Goal: Navigation & Orientation: Find specific page/section

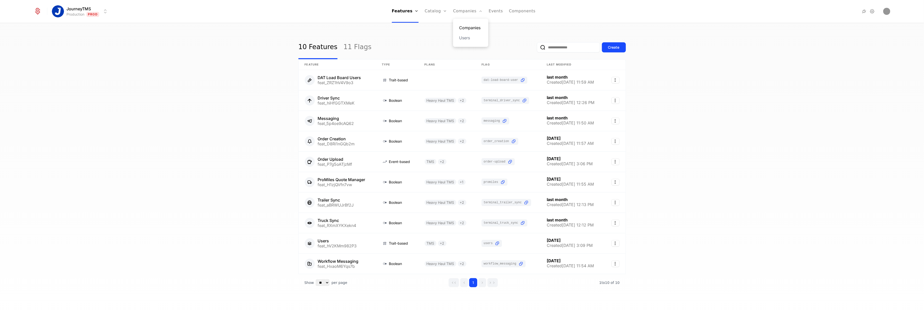
click at [465, 25] on link "Companies" at bounding box center [470, 28] width 23 height 6
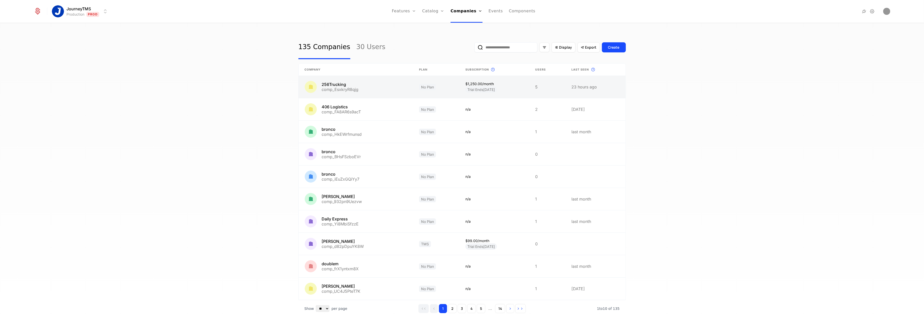
click at [368, 87] on link at bounding box center [356, 87] width 115 height 22
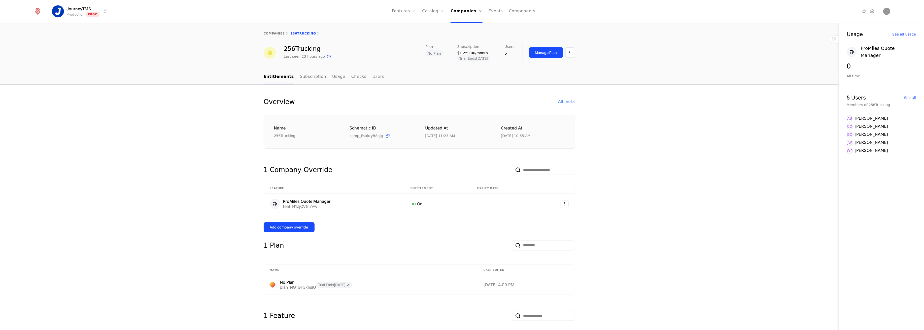
click at [372, 76] on link "Users" at bounding box center [378, 76] width 12 height 15
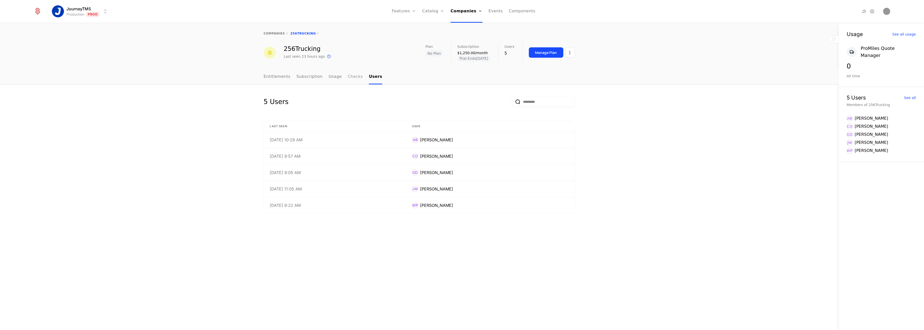
click at [348, 77] on link "Checks" at bounding box center [355, 76] width 15 height 15
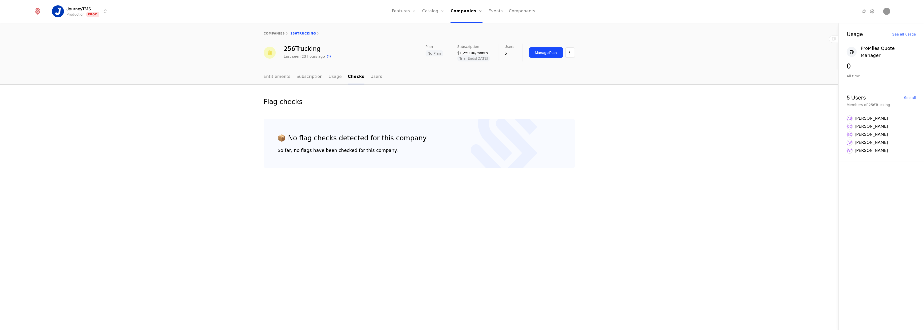
click at [332, 79] on link "Usage" at bounding box center [335, 76] width 13 height 15
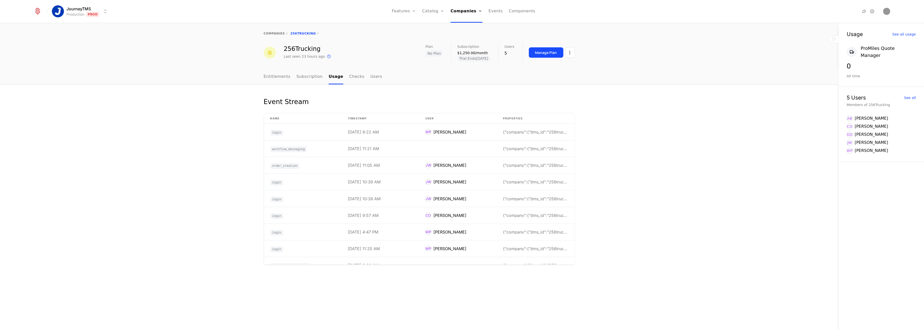
drag, startPoint x: 222, startPoint y: 144, endPoint x: 224, endPoint y: 140, distance: 4.4
click at [222, 144] on div "Event Stream Name timestamp User Properties login 9/8/25, 9:22 AM WP Walker Pro…" at bounding box center [419, 207] width 838 height 245
click at [164, 125] on div "Event Stream Name timestamp User Properties login 9/8/25, 9:22 AM WP Walker Pro…" at bounding box center [419, 207] width 838 height 245
